Goal: Task Accomplishment & Management: Use online tool/utility

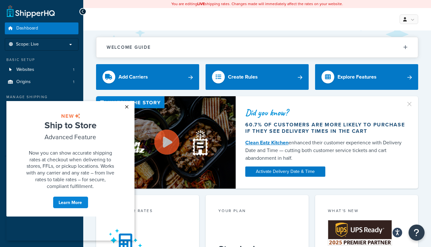
click at [127, 106] on link "×" at bounding box center [126, 107] width 11 height 12
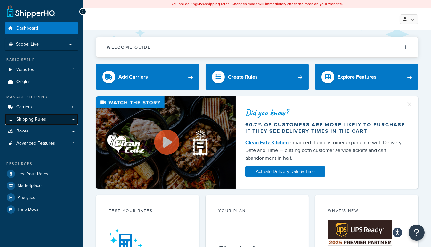
click at [74, 119] on link "Shipping Rules" at bounding box center [42, 119] width 74 height 12
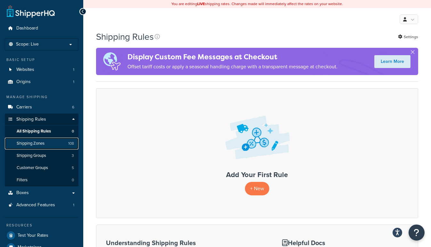
click at [36, 142] on span "Shipping Zones" at bounding box center [31, 143] width 28 height 5
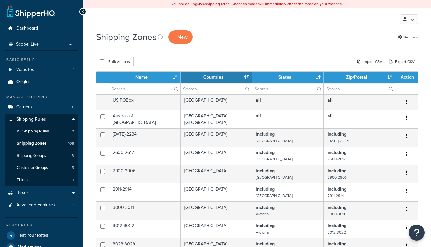
select select "15"
click at [405, 63] on link "Export CSV" at bounding box center [401, 62] width 33 height 10
click at [31, 107] on span "Carriers" at bounding box center [24, 106] width 16 height 5
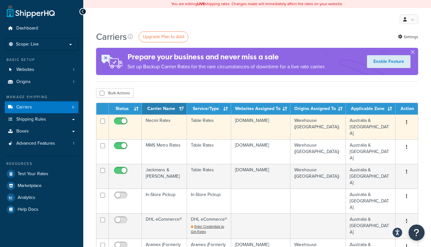
click at [166, 121] on td "Necmi Rates" at bounding box center [164, 126] width 45 height 25
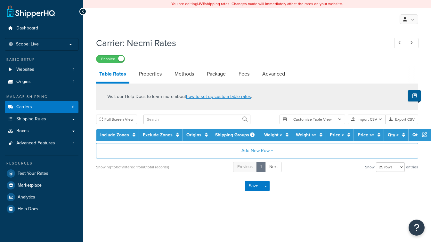
select select "25"
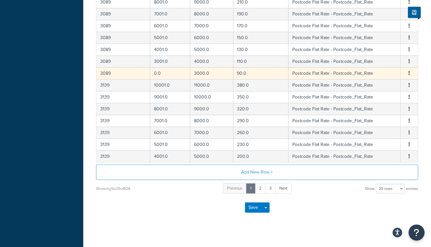
scroll to position [277, 0]
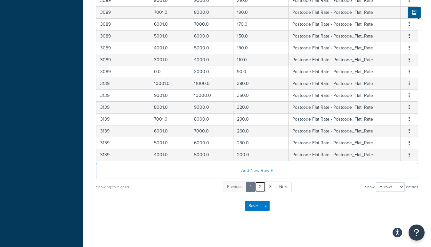
click at [260, 183] on link "2" at bounding box center [260, 186] width 11 height 11
click at [266, 183] on link "3" at bounding box center [265, 186] width 11 height 11
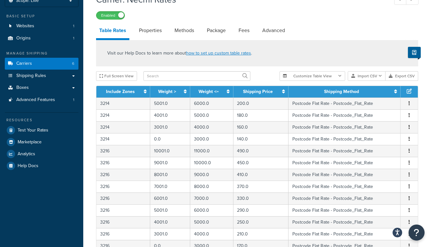
scroll to position [0, 0]
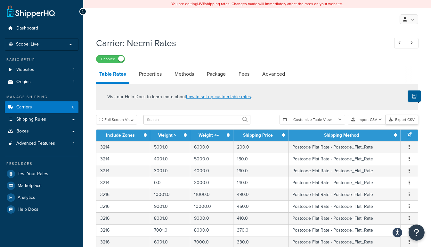
click at [397, 118] on button "Export CSV" at bounding box center [401, 120] width 33 height 10
click at [372, 122] on button "Import CSV" at bounding box center [367, 120] width 38 height 10
click at [367, 124] on div "Customize Table View Show all columns Show selected columns Import CSV Import a…" at bounding box center [349, 120] width 139 height 10
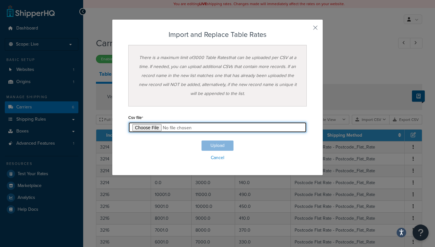
click at [148, 126] on input "file" at bounding box center [217, 127] width 179 height 11
type input "C:\fakepath\Table Rate Export-2025-08-11.csv"
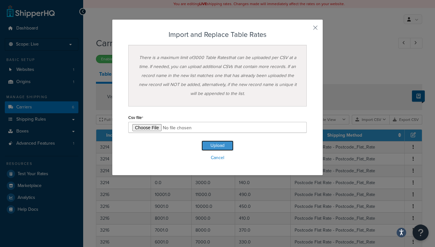
drag, startPoint x: 222, startPoint y: 144, endPoint x: 240, endPoint y: 146, distance: 18.4
click at [222, 144] on button "Upload" at bounding box center [218, 145] width 32 height 10
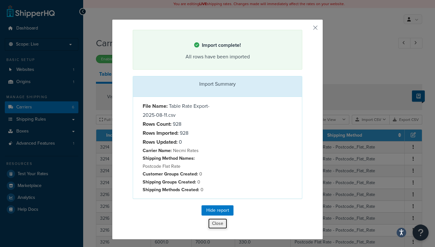
click at [215, 224] on button "Close" at bounding box center [218, 223] width 20 height 11
